Goal: Information Seeking & Learning: Learn about a topic

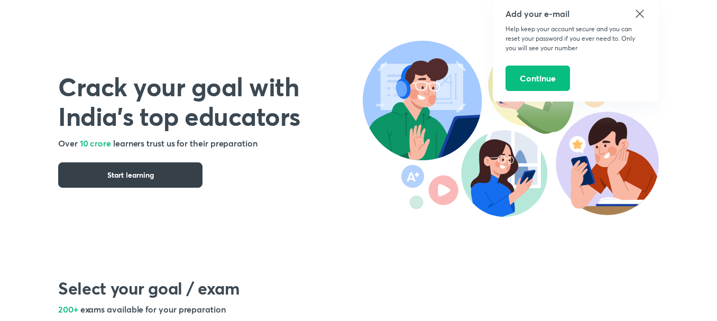
click at [134, 178] on span "Start learning" at bounding box center [130, 175] width 47 height 11
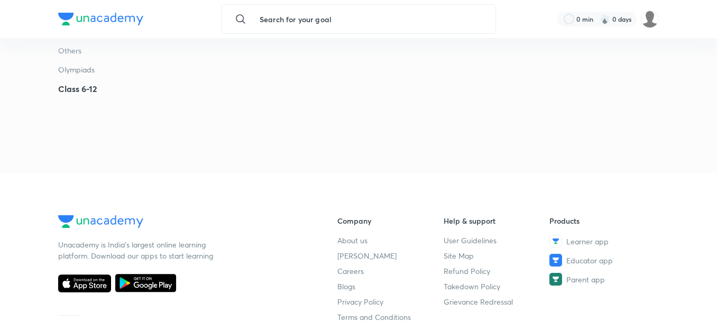
scroll to position [3386, 0]
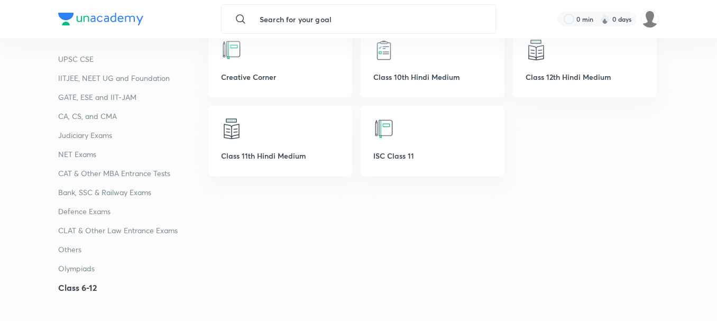
click at [86, 113] on p "CA, CS, and CMA" at bounding box center [133, 116] width 150 height 13
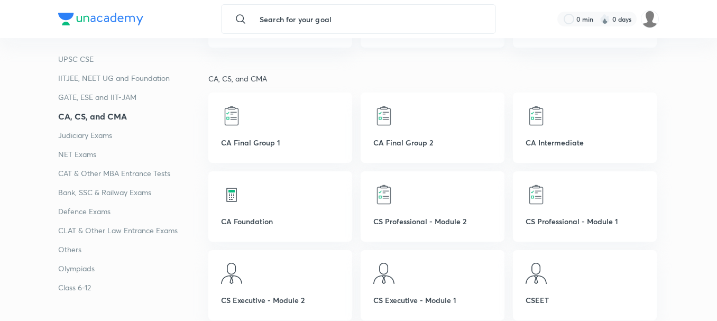
scroll to position [1000, 0]
click at [571, 140] on p "CA Intermediate" at bounding box center [585, 141] width 119 height 11
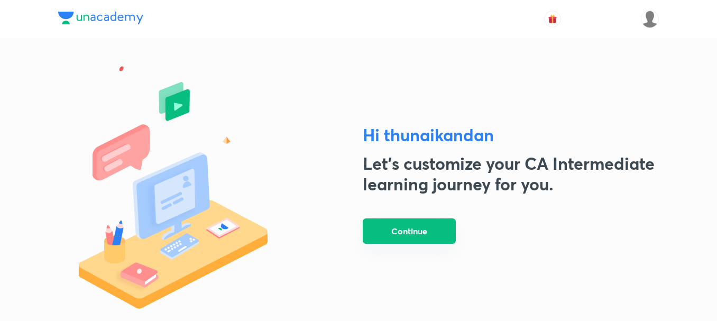
click at [426, 231] on button "Continue" at bounding box center [409, 231] width 93 height 25
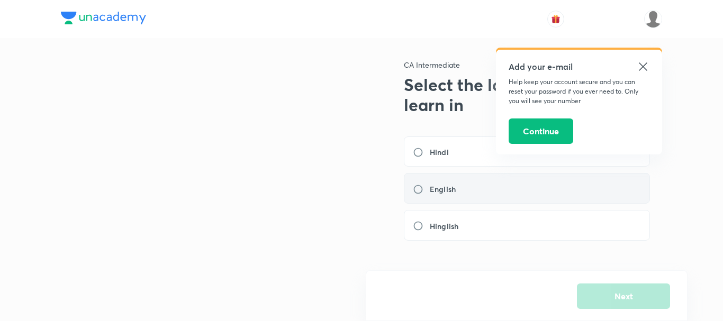
click at [416, 190] on label "English" at bounding box center [437, 189] width 49 height 11
radio input "true"
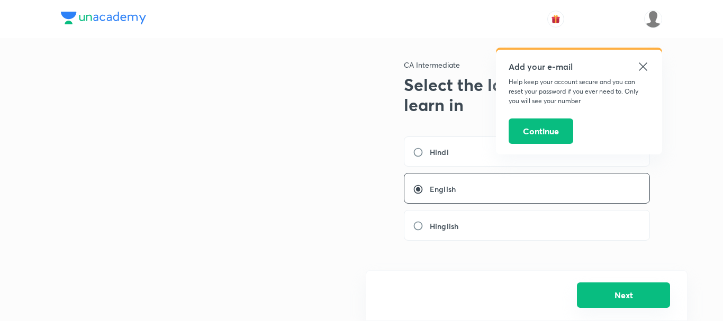
click at [615, 299] on button "Next" at bounding box center [623, 295] width 93 height 25
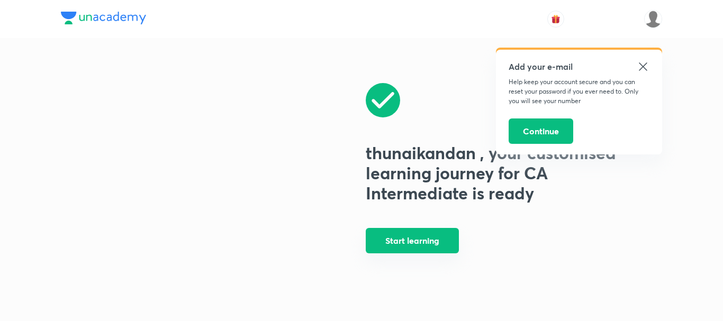
click at [422, 243] on button "Start learning" at bounding box center [412, 240] width 93 height 25
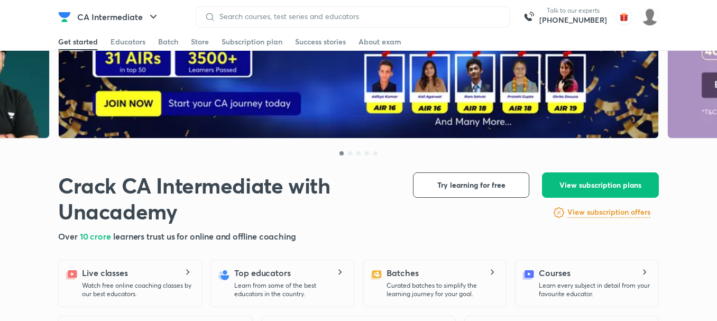
scroll to position [212, 0]
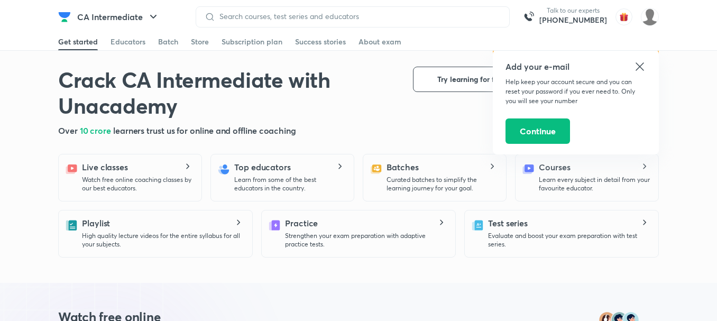
click at [644, 61] on icon at bounding box center [640, 66] width 13 height 13
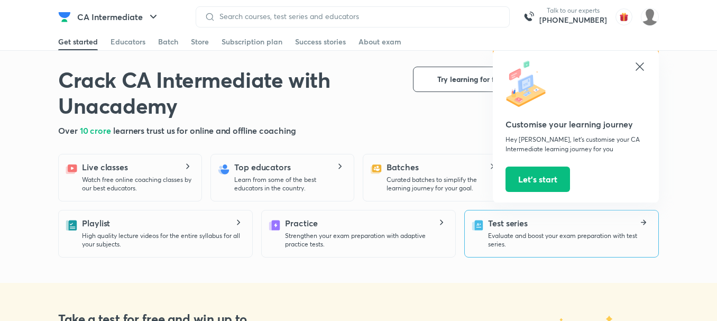
click at [551, 226] on div "Test series Evaluate and boost your exam preparation with test series." at bounding box center [569, 233] width 162 height 32
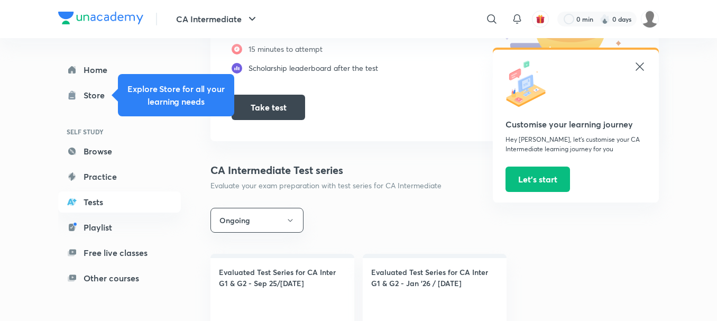
scroll to position [212, 0]
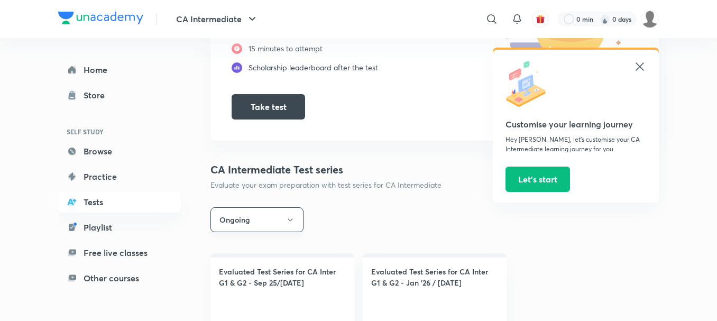
click at [285, 224] on button "Ongoing" at bounding box center [257, 219] width 93 height 25
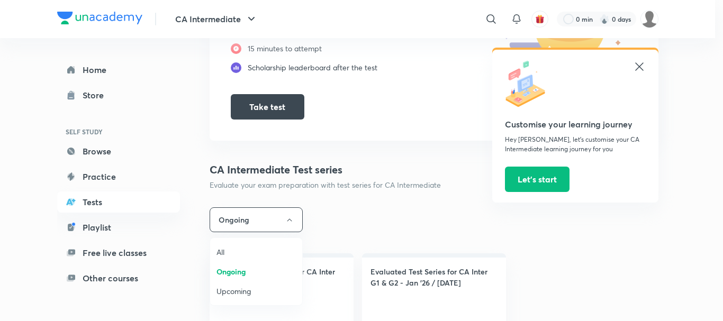
click at [531, 181] on div at bounding box center [361, 160] width 723 height 321
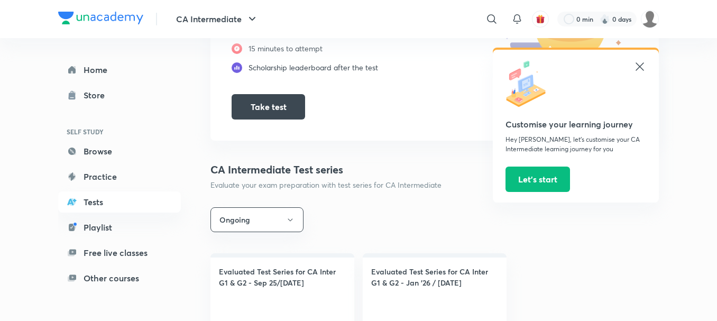
click at [634, 67] on icon at bounding box center [640, 66] width 13 height 13
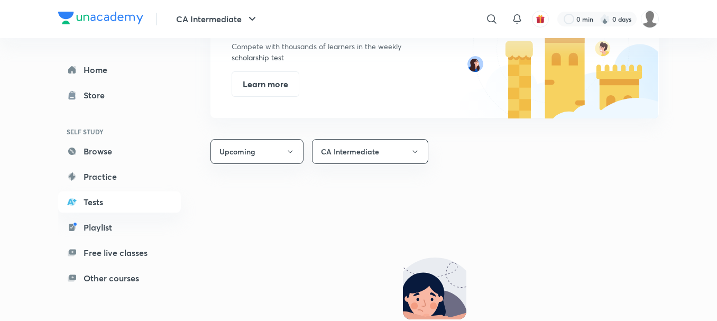
scroll to position [688, 0]
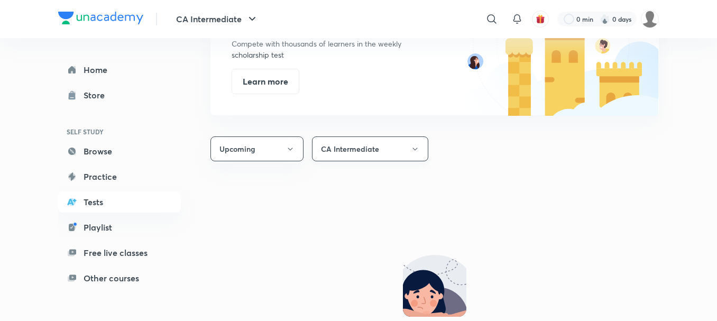
click at [396, 152] on button "CA Intermediate" at bounding box center [370, 148] width 116 height 25
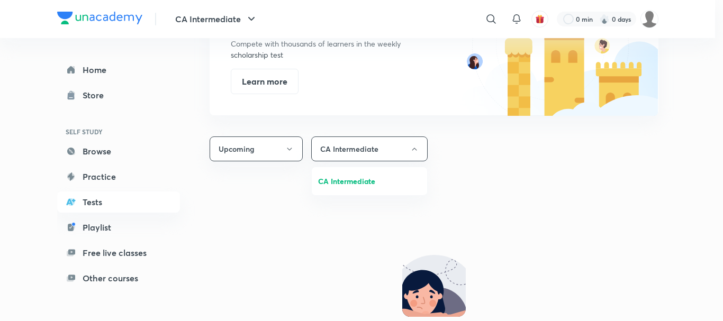
click at [363, 179] on span "CA Intermediate" at bounding box center [369, 181] width 103 height 11
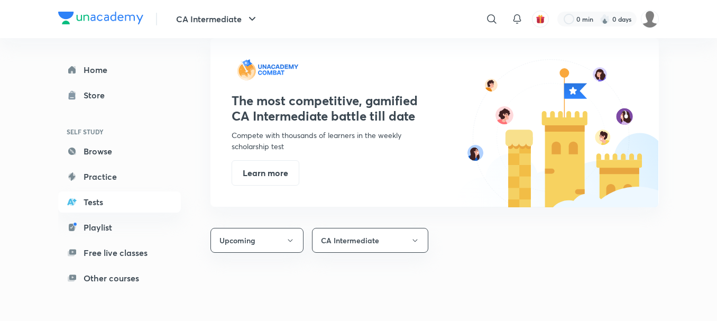
scroll to position [595, 0]
